Goal: Information Seeking & Learning: Learn about a topic

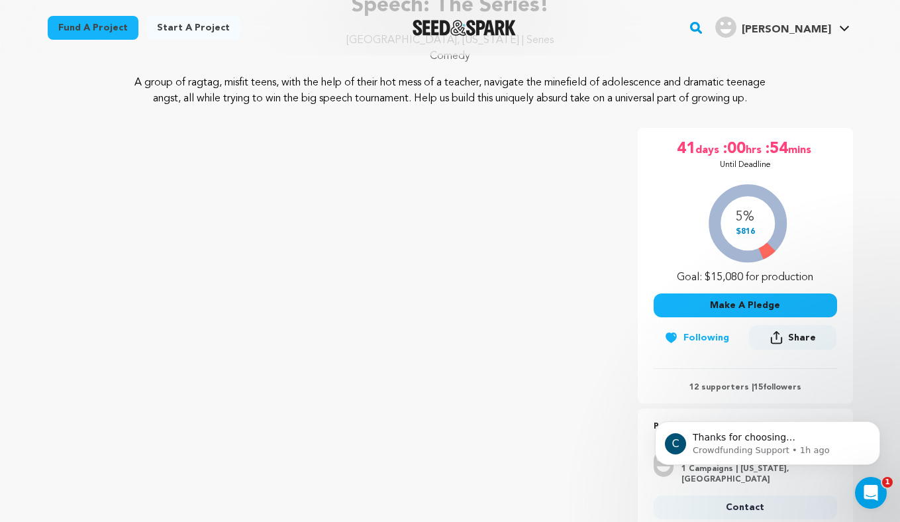
scroll to position [173, 0]
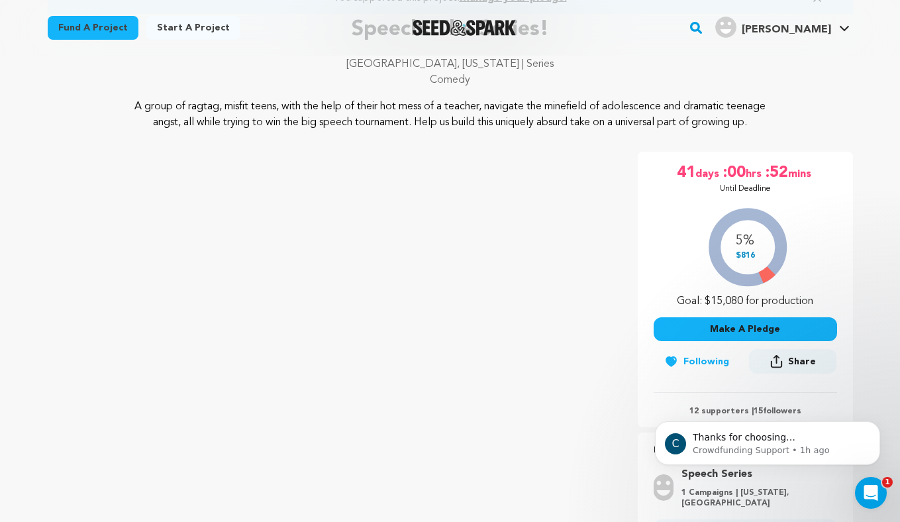
scroll to position [140, 0]
